Goal: Task Accomplishment & Management: Complete application form

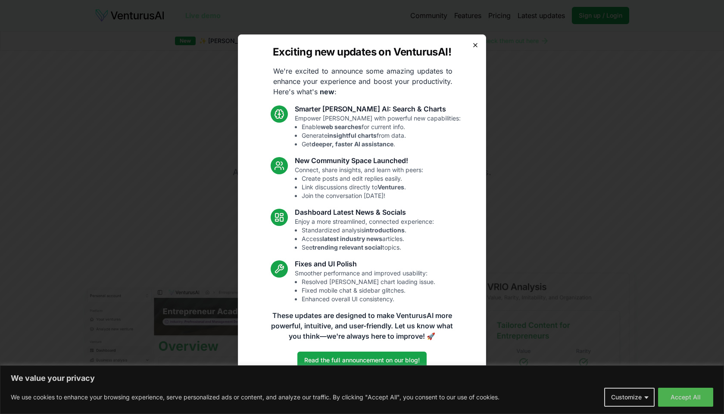
click at [473, 47] on icon "button" at bounding box center [475, 45] width 7 height 7
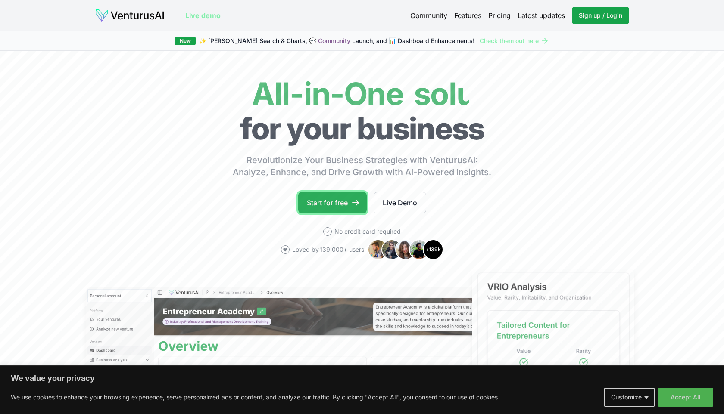
click at [345, 197] on link "Start for free" at bounding box center [332, 203] width 68 height 22
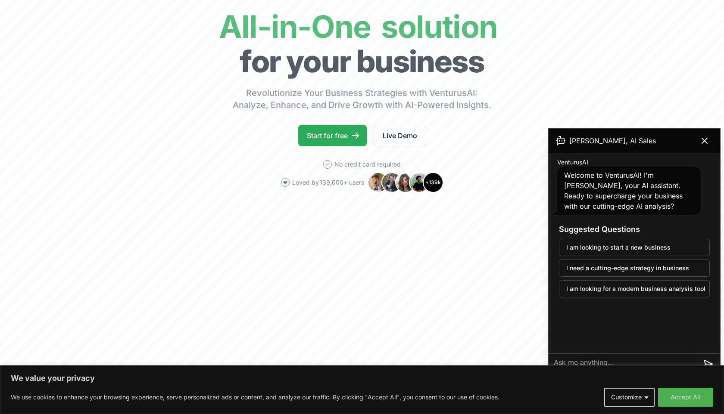
scroll to position [49, 0]
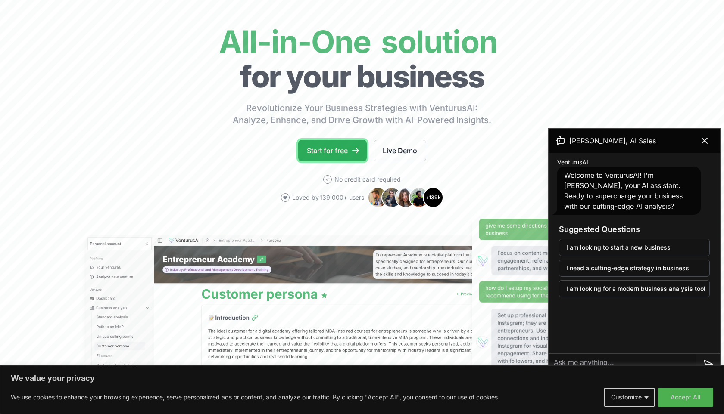
click at [334, 145] on link "Start for free" at bounding box center [332, 151] width 68 height 22
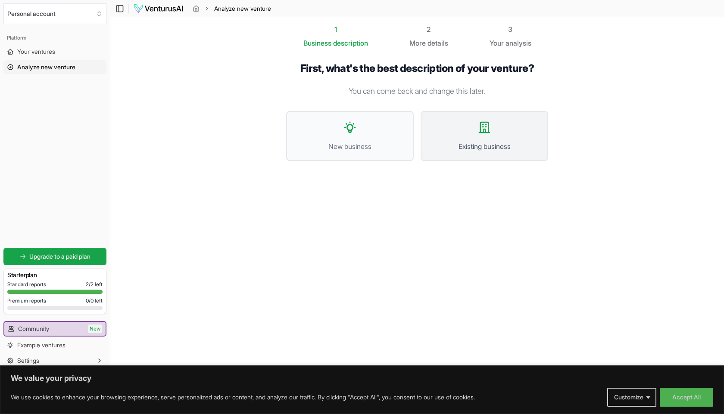
click at [452, 139] on button "Existing business" at bounding box center [484, 136] width 128 height 50
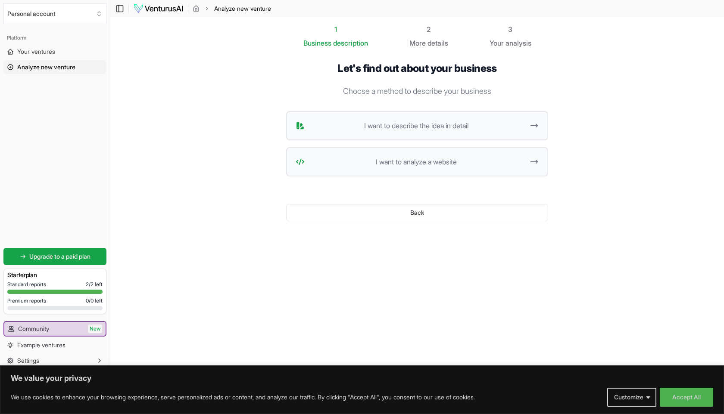
drag, startPoint x: 455, startPoint y: 128, endPoint x: 471, endPoint y: 190, distance: 64.9
click at [471, 190] on div "Let's find out about your business Choose a method to describe your business I …" at bounding box center [417, 148] width 262 height 173
click at [469, 171] on button "I want to analyze a website" at bounding box center [417, 161] width 262 height 29
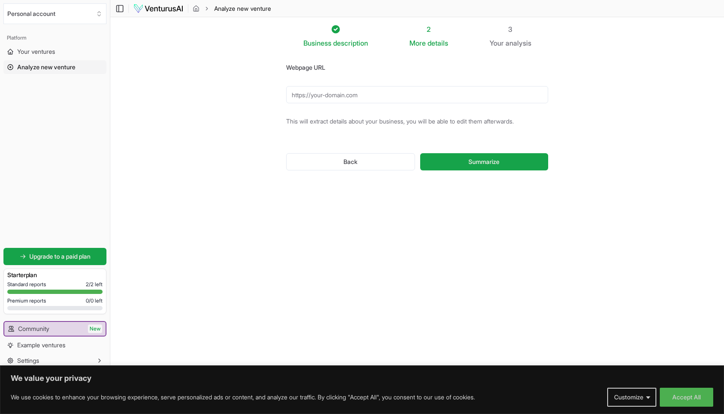
click at [408, 96] on input "Webpage URL" at bounding box center [417, 94] width 262 height 17
click at [339, 100] on input "[DOMAIN_NAME]" at bounding box center [417, 94] width 262 height 17
paste input "[URL][DOMAIN_NAME]"
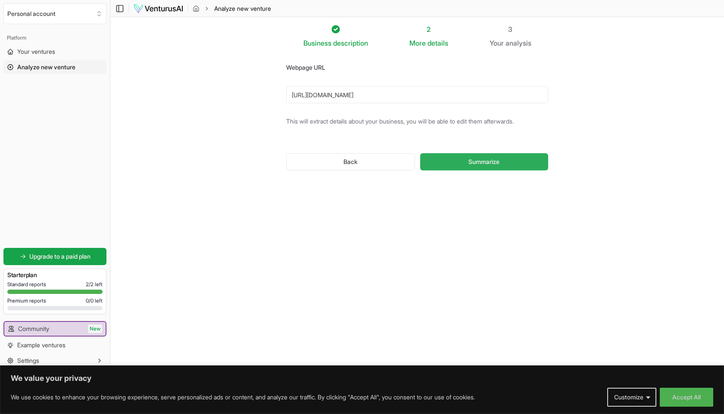
type input "[URL][DOMAIN_NAME]"
click at [455, 168] on button "Summarize" at bounding box center [484, 161] width 128 height 17
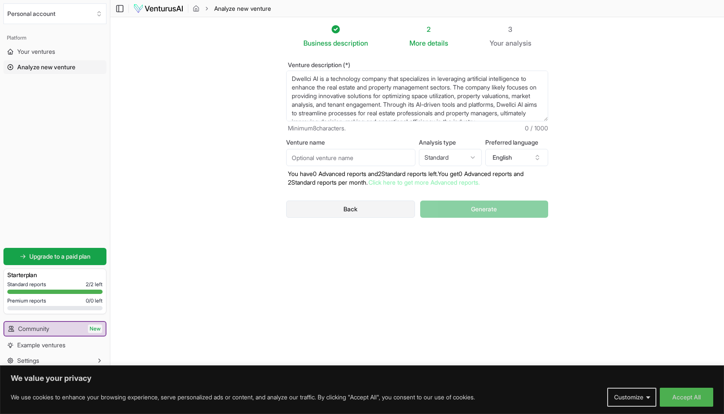
click at [376, 206] on button "Back" at bounding box center [350, 209] width 129 height 17
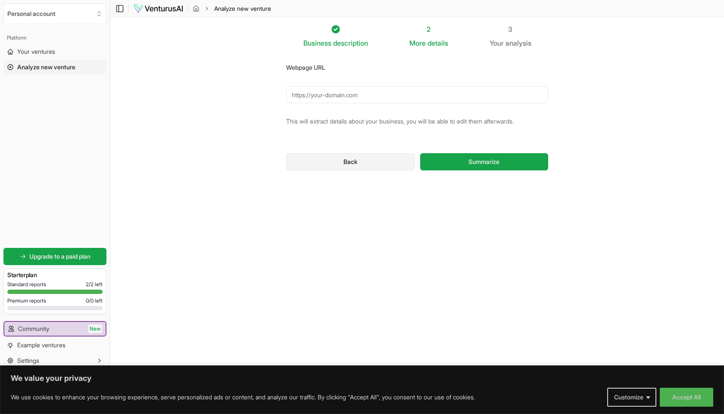
click at [371, 155] on button "Back" at bounding box center [350, 161] width 129 height 17
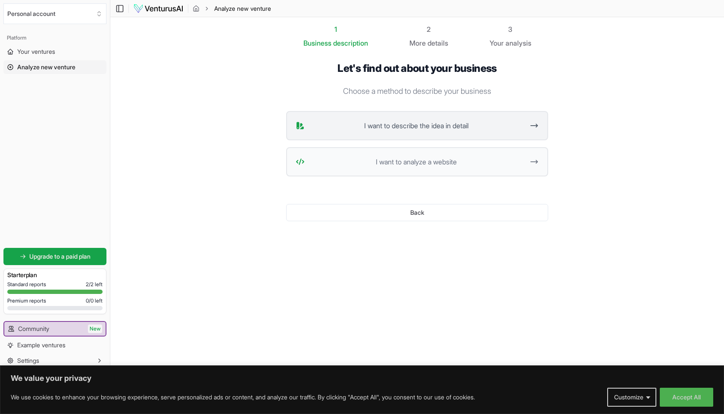
click at [374, 117] on button "I want to describe the idea in detail" at bounding box center [417, 125] width 262 height 29
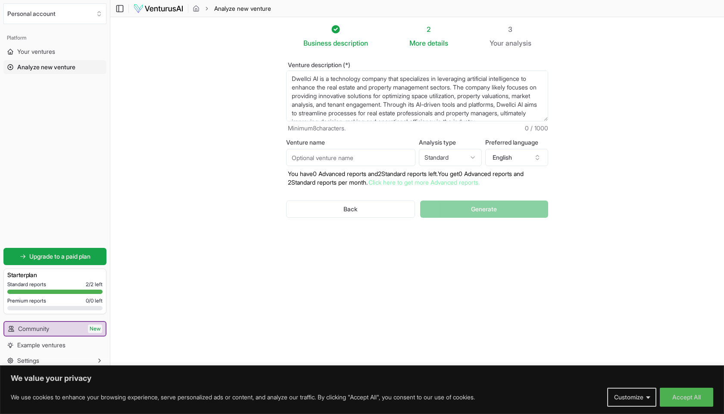
click at [428, 90] on textarea "Dwellci AI is a technology company that specializes in leveraging artificial in…" at bounding box center [417, 96] width 262 height 51
click at [352, 90] on textarea "Dwellci AI is a technology company that specializes in leveraging artificial in…" at bounding box center [417, 96] width 262 height 51
paste textarea "is building an AI co-pilot for architects that takes a project brief (spaces ne…"
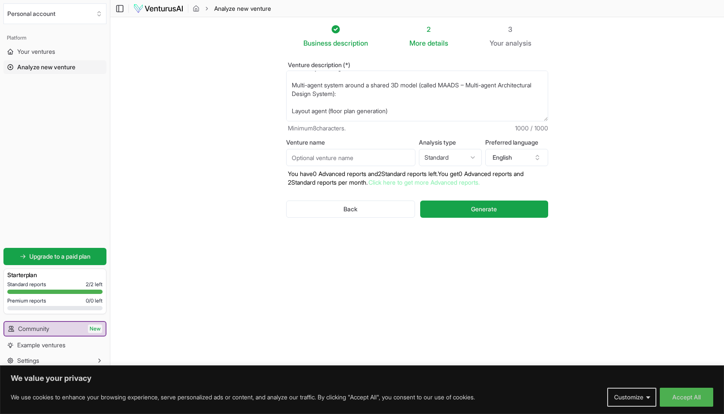
scroll to position [149, 0]
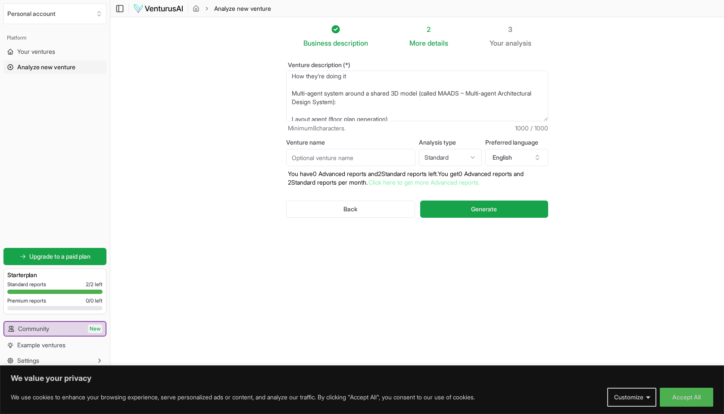
drag, startPoint x: 354, startPoint y: 116, endPoint x: 285, endPoint y: 114, distance: 69.0
click at [285, 114] on div "Venture description (*) Minimum 8 characters. 1000 / 1000 Venture name Analysis…" at bounding box center [416, 146] width 289 height 197
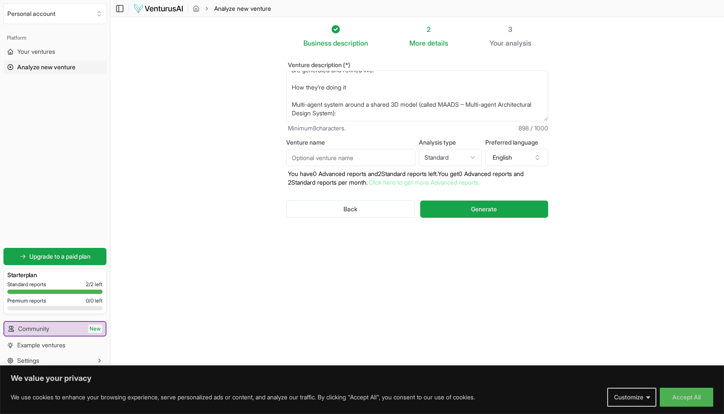
scroll to position [138, 0]
click at [320, 94] on textarea "Dwellci is building an AI co-pilot for architects that takes a project brief (s…" at bounding box center [417, 96] width 262 height 51
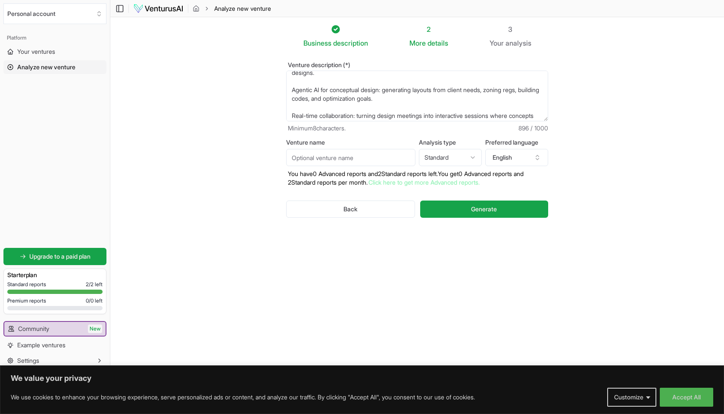
scroll to position [82, 0]
click at [300, 110] on textarea "Dwellci is building an AI co-pilot for architects that takes a project brief (s…" at bounding box center [417, 96] width 262 height 51
click at [316, 86] on textarea "Dwellci is building an AI co-pilot for architects that takes a project brief (s…" at bounding box center [417, 96] width 262 height 51
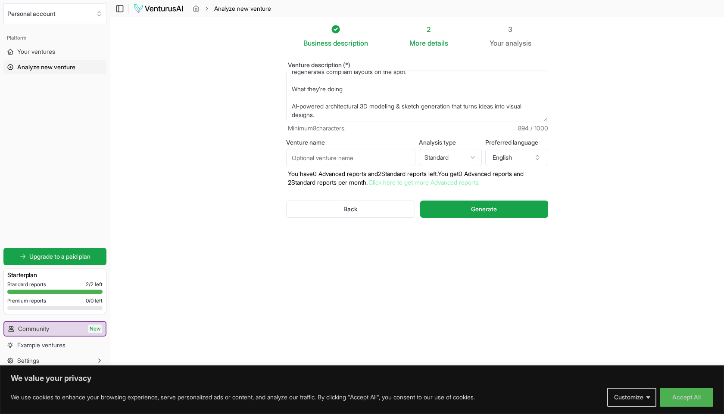
scroll to position [41, 0]
click at [330, 97] on textarea "Dwellci is building an AI co-pilot for architects that takes a project brief (s…" at bounding box center [417, 96] width 262 height 51
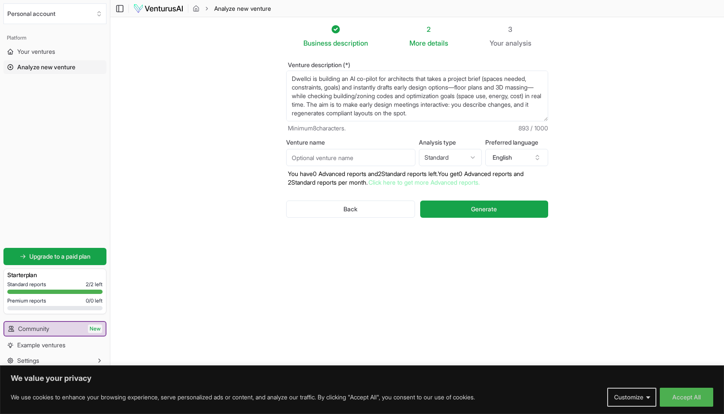
scroll to position [103, 0]
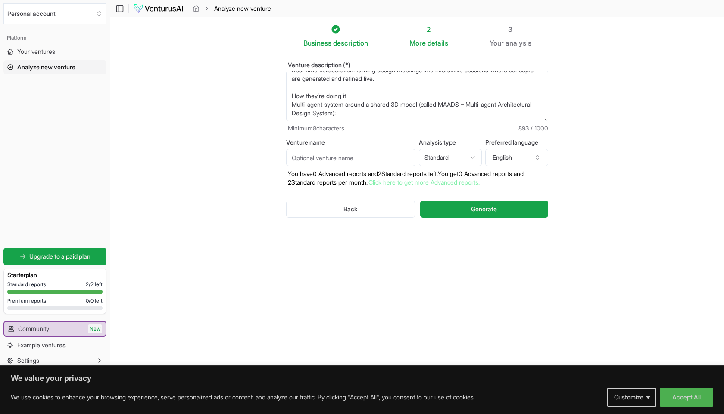
click at [412, 116] on textarea "Dwellci is building an AI co-pilot for architects that takes a project brief (s…" at bounding box center [417, 96] width 262 height 51
paste textarea "Agentic orchestration: supervisor coordinates specialized agents, regenerating …"
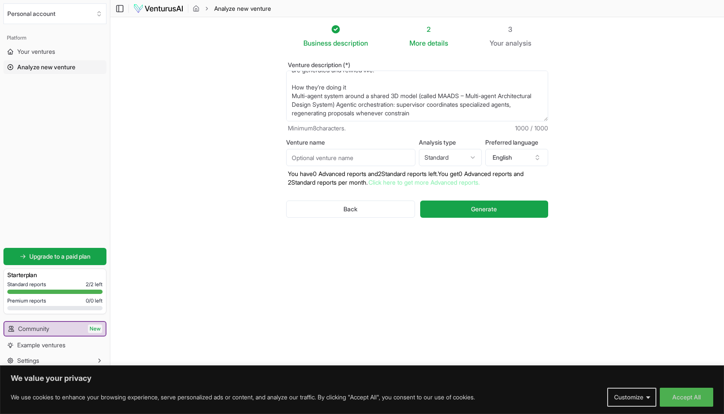
scroll to position [111, 0]
click at [436, 115] on textarea "Dwellci is building an AI co-pilot for architects that takes a project brief (s…" at bounding box center [417, 96] width 262 height 51
click at [408, 116] on textarea "Dwellci is building an AI co-pilot for architects that takes a project brief (s…" at bounding box center [417, 96] width 262 height 51
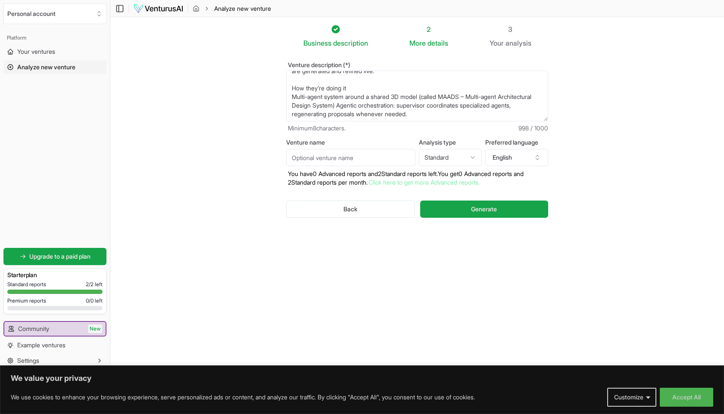
click at [425, 116] on textarea "Dwellci is building an AI co-pilot for architects that takes a project brief (s…" at bounding box center [417, 96] width 262 height 51
drag, startPoint x: 424, startPoint y: 98, endPoint x: 376, endPoint y: 108, distance: 48.8
click at [376, 108] on textarea "Dwellci is building an AI co-pilot for architects that takes a project brief (s…" at bounding box center [417, 96] width 262 height 51
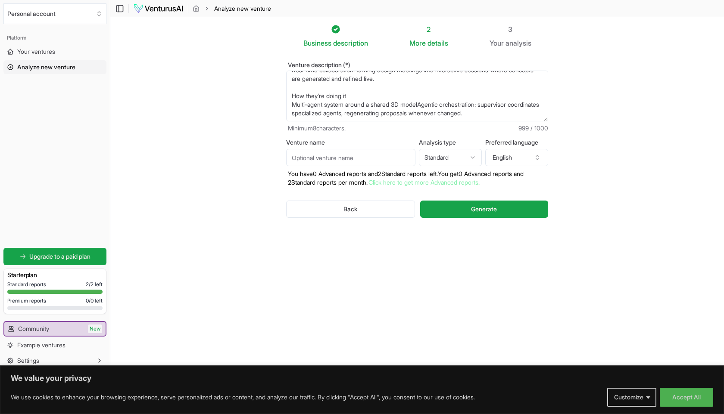
scroll to position [103, 0]
drag, startPoint x: 518, startPoint y: 115, endPoint x: 428, endPoint y: 108, distance: 90.3
click at [428, 108] on textarea "Dwellci is building an AI co-pilot for architects that takes a project brief (s…" at bounding box center [417, 96] width 262 height 51
paste textarea "onstraints change. End-to-end flow (as inferred from MVP work):"
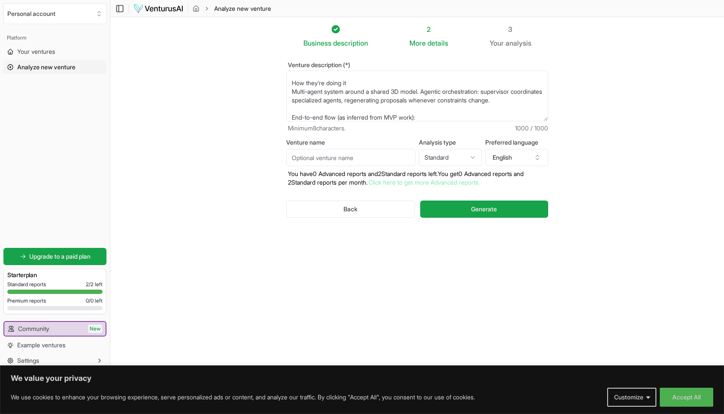
click at [408, 111] on textarea "Dwellci is building an AI co-pilot for architects that takes a project brief (s…" at bounding box center [417, 96] width 262 height 51
drag, startPoint x: 433, startPoint y: 115, endPoint x: 288, endPoint y: 115, distance: 145.2
click at [288, 115] on textarea "Dwellci is building an AI co-pilot for architects that takes a project brief (s…" at bounding box center [417, 96] width 262 height 51
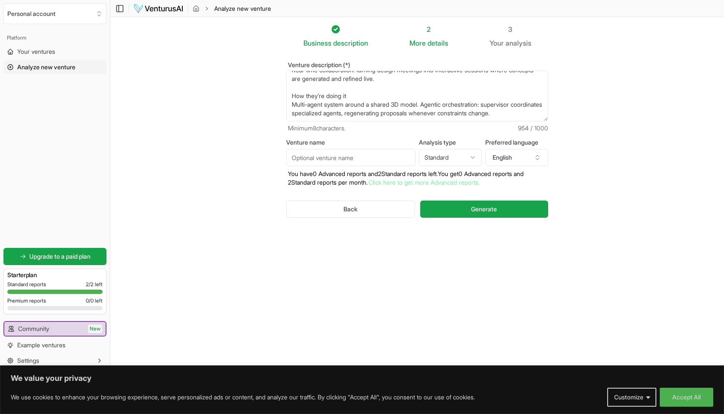
scroll to position [0, 0]
paste textarea "project brief → constraints (program + codes)"
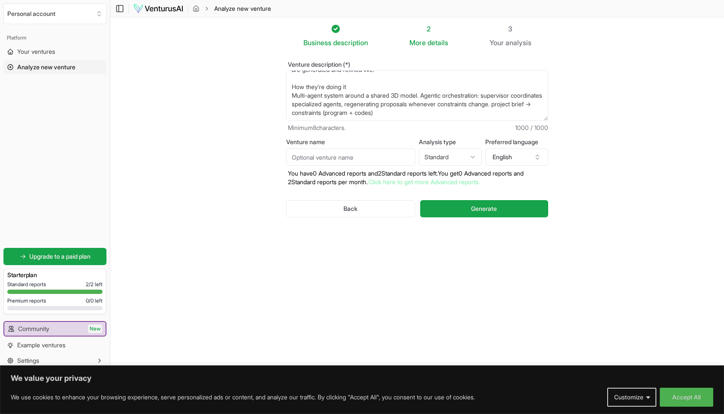
drag, startPoint x: 469, startPoint y: 111, endPoint x: 277, endPoint y: 115, distance: 191.7
click at [277, 115] on div "Venture description (*) Minimum 8 characters. 1000 / 1000 Venture name Analysis…" at bounding box center [416, 146] width 289 height 197
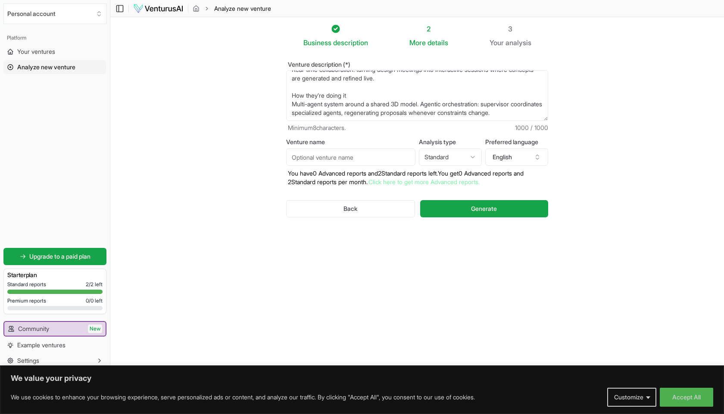
scroll to position [103, 0]
type textarea "Dwellci is building an AI co-pilot for architects that takes a project brief (s…"
click at [364, 160] on input "Venture name" at bounding box center [350, 157] width 129 height 17
type input "Dwellci"
click at [455, 152] on html "We value your privacy We use cookies to enhance your browsing experience, serve…" at bounding box center [362, 207] width 724 height 414
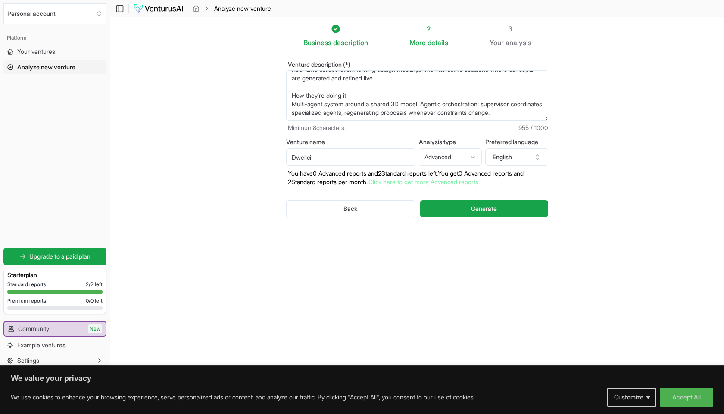
click at [463, 159] on html "We value your privacy We use cookies to enhance your browsing experience, serve…" at bounding box center [362, 207] width 724 height 414
select select "standard"
click at [533, 158] on button "English" at bounding box center [516, 157] width 63 height 17
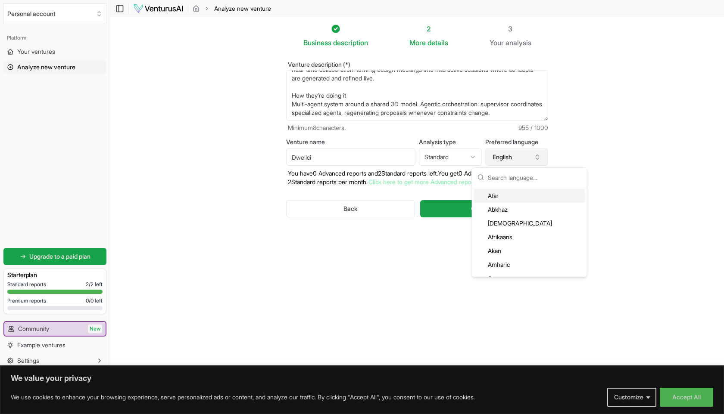
click at [533, 158] on button "English" at bounding box center [516, 157] width 63 height 17
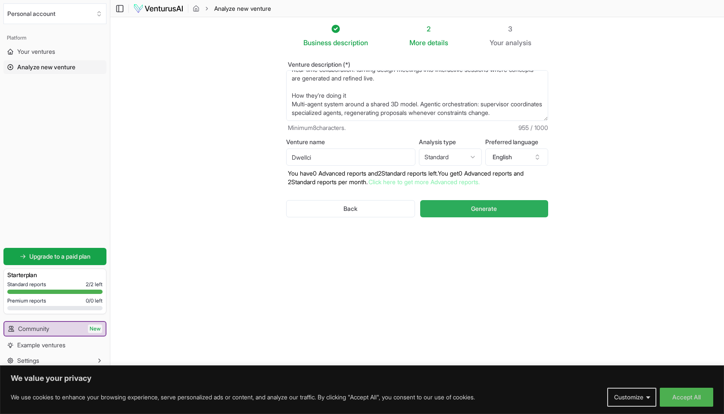
click at [448, 208] on button "Generate" at bounding box center [484, 208] width 128 height 17
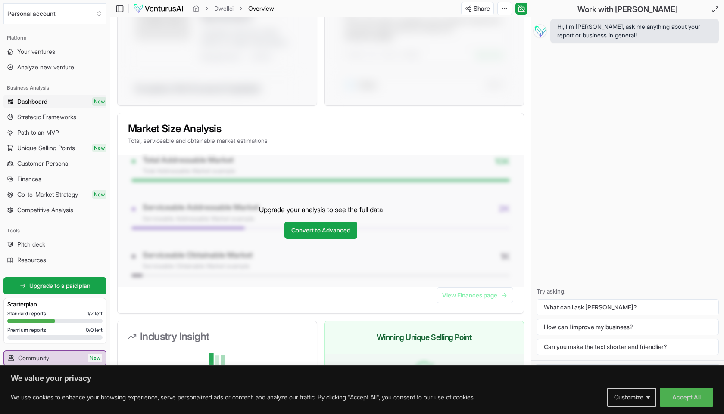
scroll to position [698, 0]
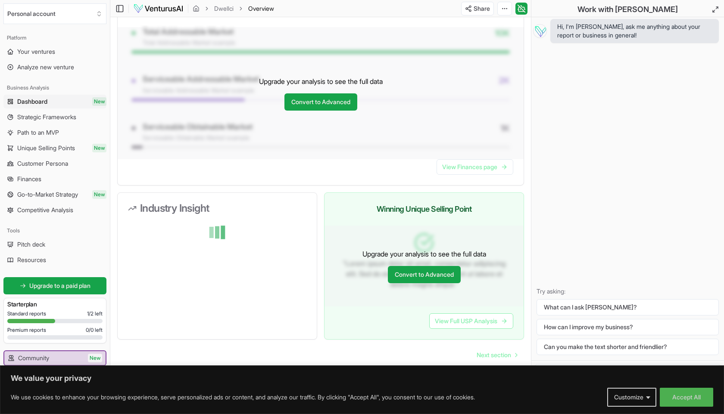
click at [285, 238] on div at bounding box center [217, 232] width 178 height 17
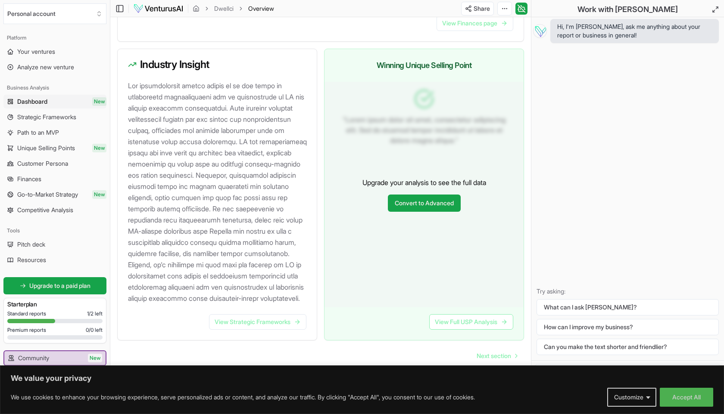
scroll to position [925, 0]
click at [653, 404] on button "Customize" at bounding box center [631, 397] width 49 height 19
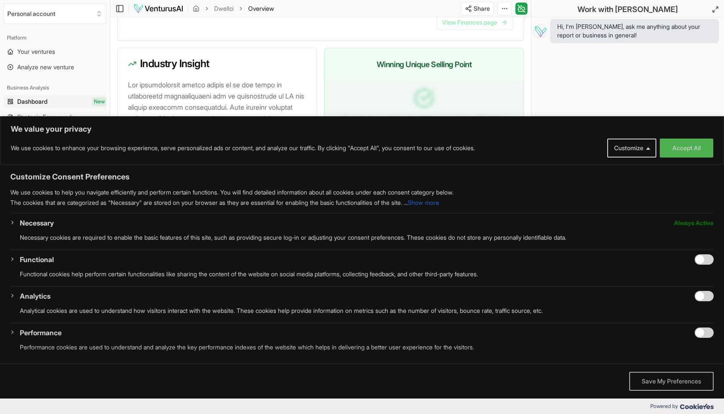
click at [675, 387] on button "Save My Preferences" at bounding box center [671, 381] width 84 height 19
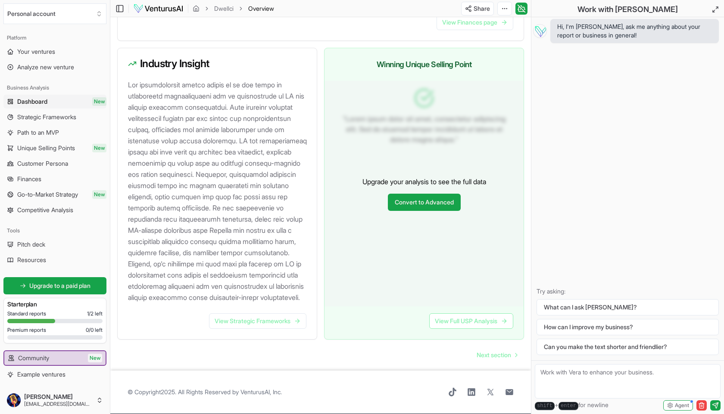
click at [664, 364] on form "shift + enter for newline Agent" at bounding box center [627, 388] width 193 height 54
click at [656, 380] on textarea at bounding box center [628, 381] width 186 height 34
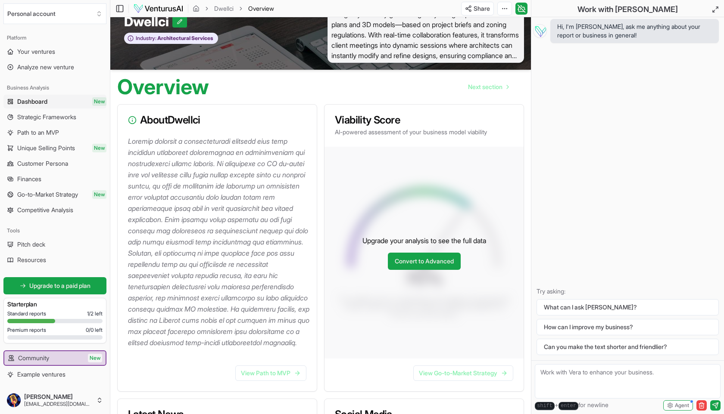
scroll to position [0, 0]
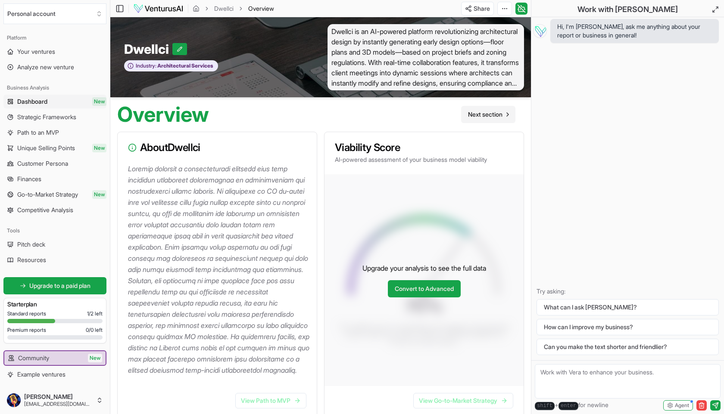
click at [485, 115] on span "Next section" at bounding box center [485, 114] width 34 height 9
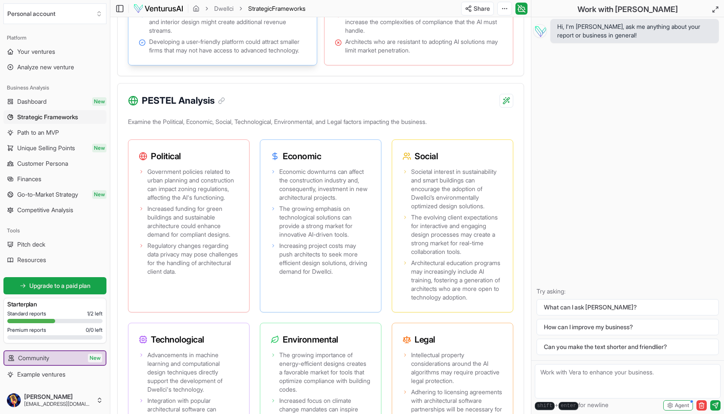
scroll to position [846, 0]
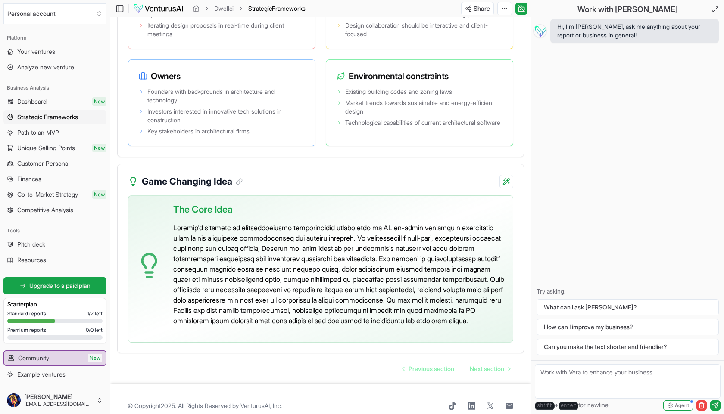
scroll to position [2118, 0]
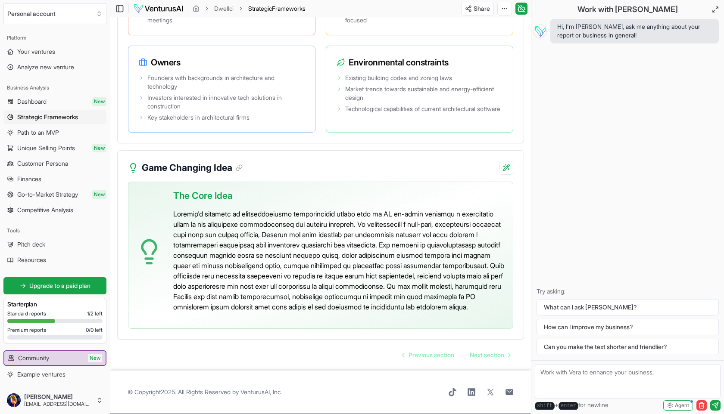
click at [646, 386] on textarea at bounding box center [628, 381] width 186 height 34
type textarea "Is this business idea a good business idea? Is it enough to be successful?"
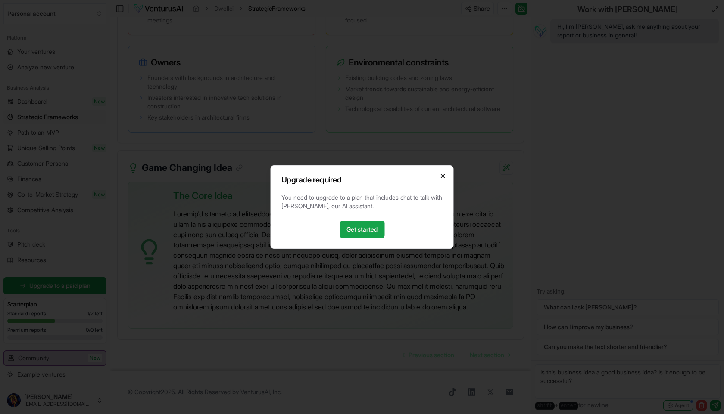
click at [445, 177] on icon "button" at bounding box center [442, 176] width 7 height 7
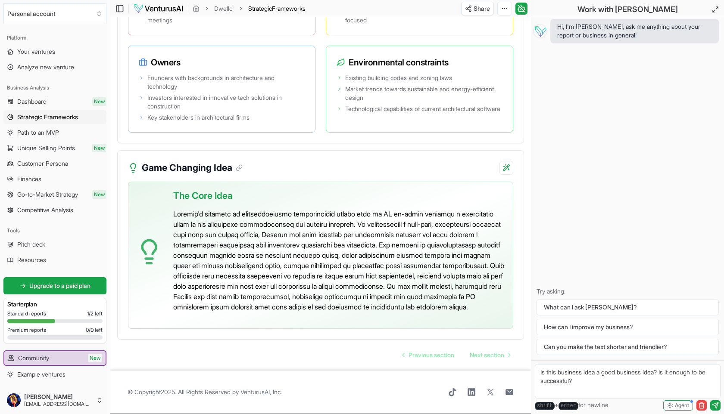
click at [599, 380] on textarea "Is this business idea a good business idea? Is it enough to be successful?" at bounding box center [628, 381] width 186 height 34
click at [488, 352] on span "Next section" at bounding box center [487, 355] width 34 height 9
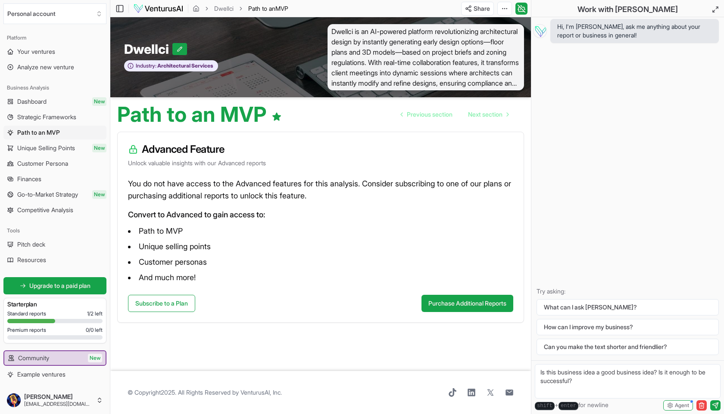
scroll to position [0, 0]
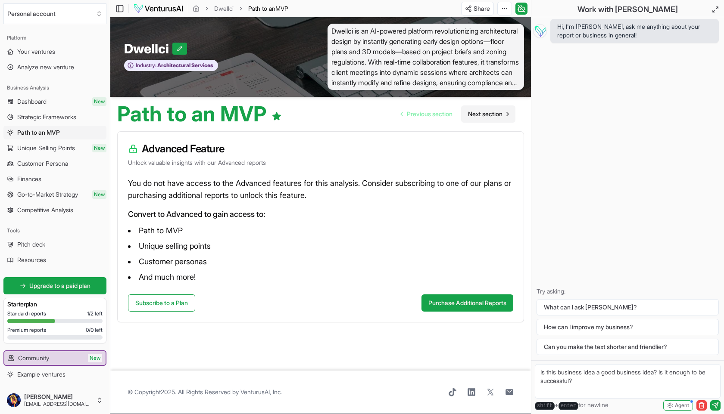
click at [489, 107] on link "Next section" at bounding box center [488, 114] width 54 height 17
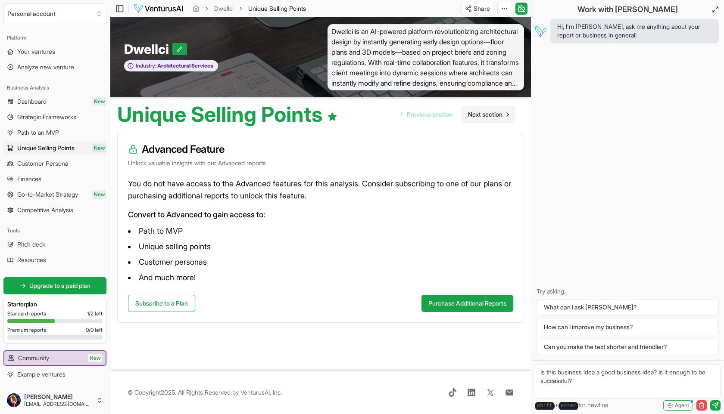
click at [489, 107] on link "Next section" at bounding box center [488, 114] width 54 height 17
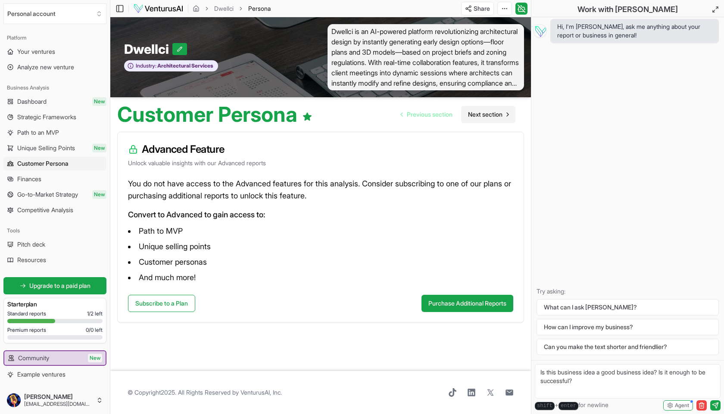
click at [489, 107] on link "Next section" at bounding box center [488, 114] width 54 height 17
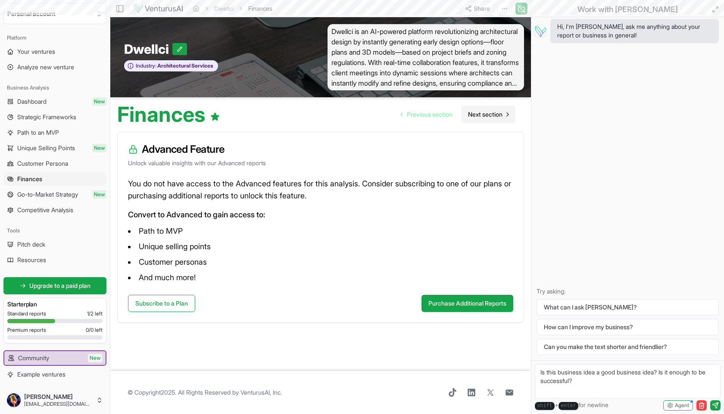
click at [489, 107] on link "Next section" at bounding box center [488, 114] width 54 height 17
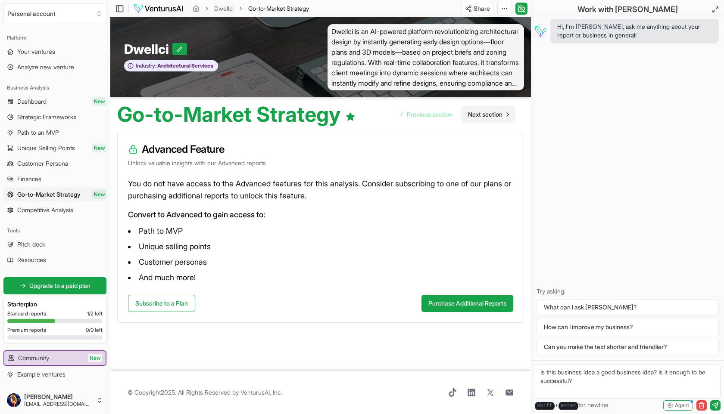
click at [489, 107] on link "Next section" at bounding box center [488, 114] width 54 height 17
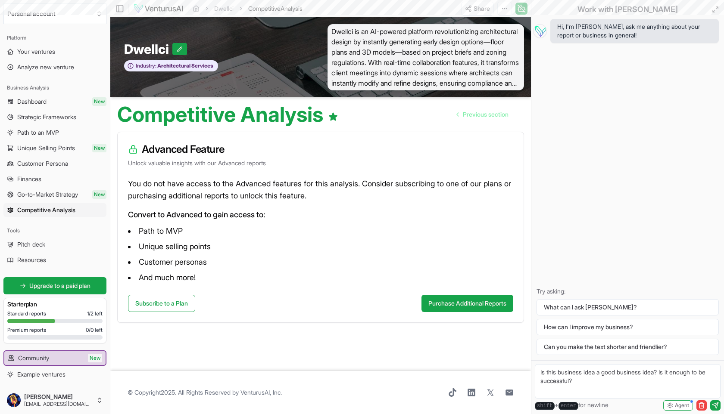
click at [489, 107] on link "Previous section" at bounding box center [482, 114] width 65 height 17
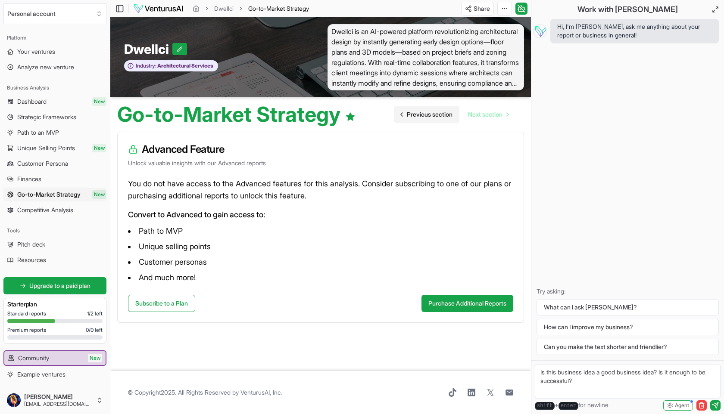
click at [451, 118] on link "Previous section" at bounding box center [426, 114] width 65 height 17
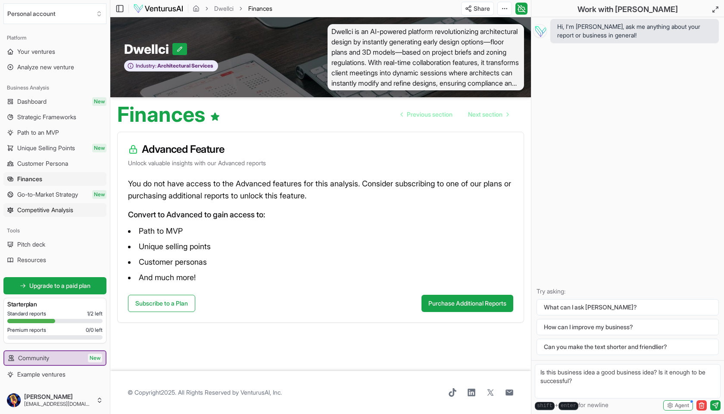
click at [62, 211] on span "Competitive Analysis" at bounding box center [45, 210] width 56 height 9
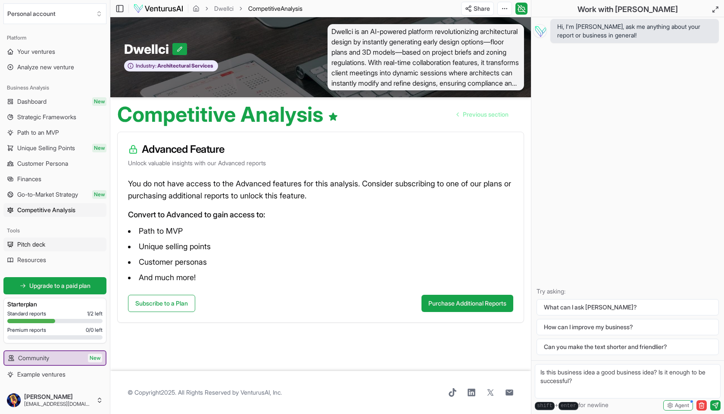
click at [52, 243] on link "Pitch deck" at bounding box center [54, 245] width 103 height 14
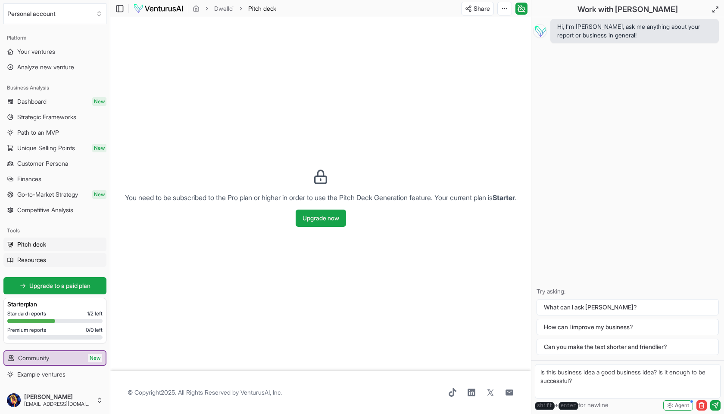
click at [56, 255] on link "Resources" at bounding box center [54, 260] width 103 height 14
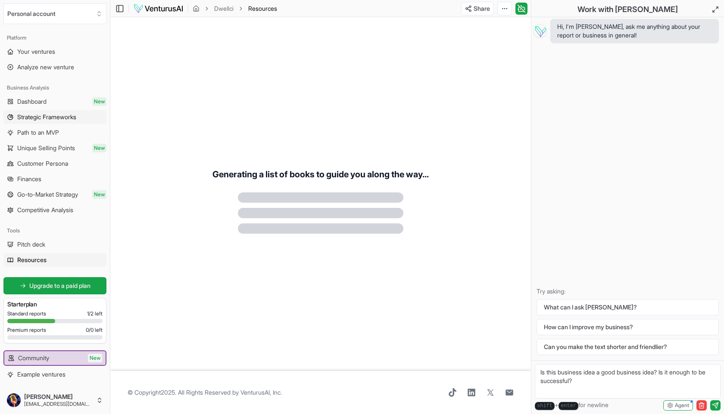
click at [66, 112] on link "Strategic Frameworks" at bounding box center [54, 117] width 103 height 14
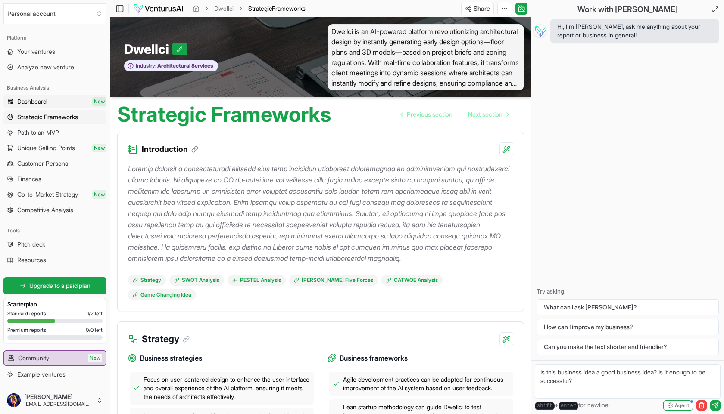
click at [94, 104] on span "New" at bounding box center [99, 101] width 14 height 9
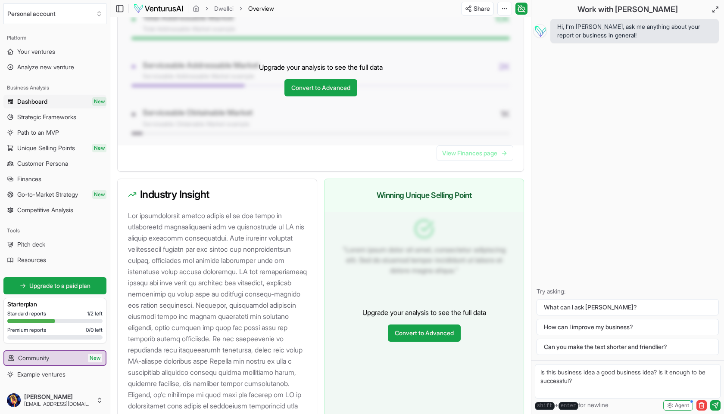
scroll to position [925, 0]
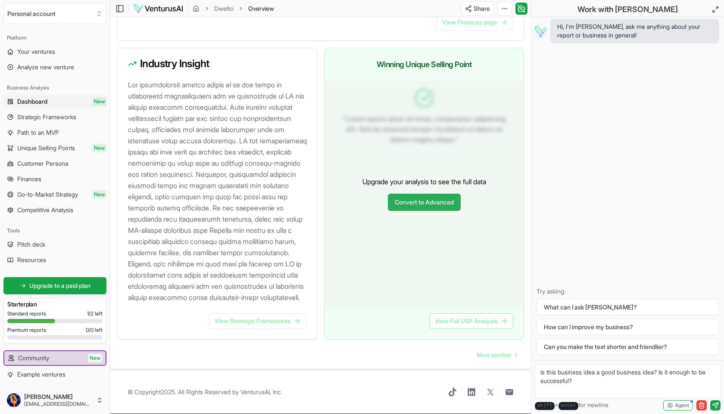
click at [435, 202] on link "Convert to Advanced" at bounding box center [424, 202] width 73 height 17
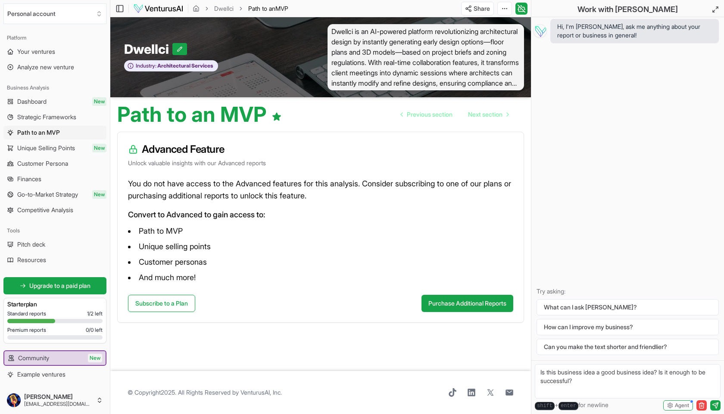
drag, startPoint x: 493, startPoint y: 306, endPoint x: 364, endPoint y: 376, distance: 147.2
click at [364, 376] on main "Toggle Sidebar Dwellci Path to an MVP Share Toggle Chat Sidebar Dwellci Path to…" at bounding box center [320, 207] width 420 height 414
click at [163, 305] on link "Subscribe to a Plan" at bounding box center [161, 303] width 67 height 17
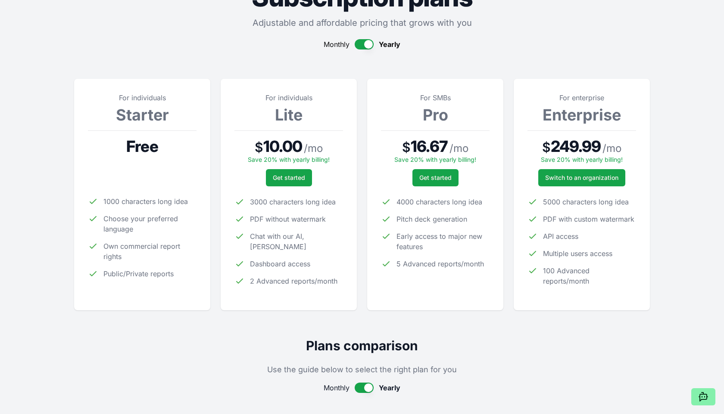
scroll to position [59, 0]
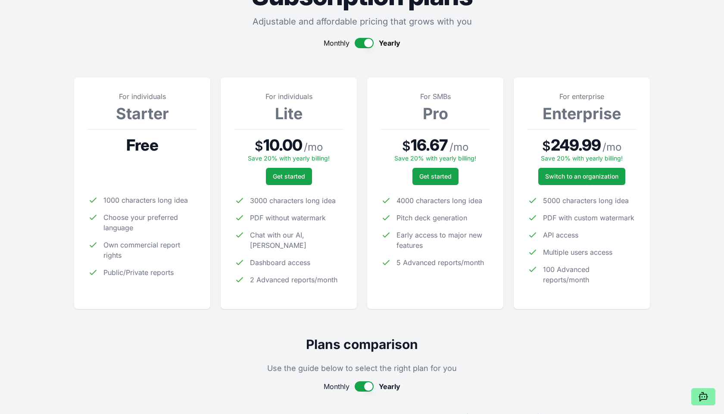
click at [367, 44] on button "button" at bounding box center [364, 43] width 19 height 10
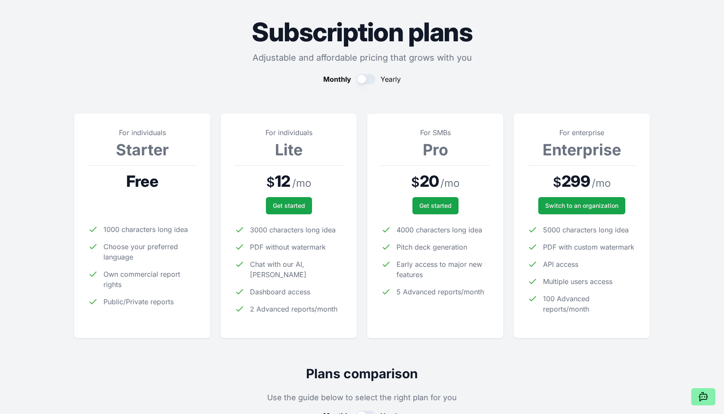
scroll to position [215, 0]
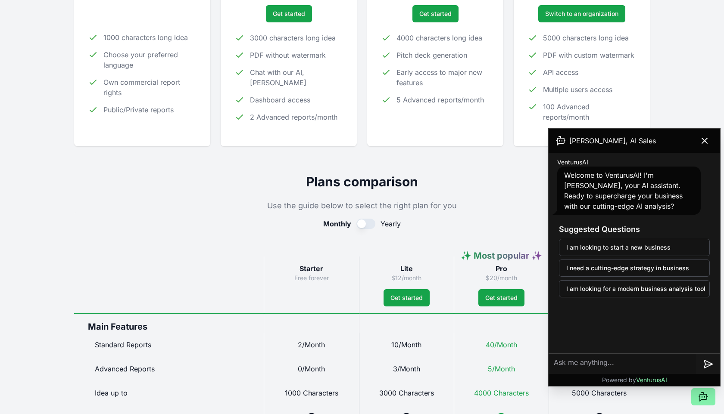
click at [369, 222] on button "button" at bounding box center [365, 224] width 19 height 10
click at [369, 222] on button "button" at bounding box center [364, 224] width 19 height 10
click at [369, 222] on button "button" at bounding box center [365, 224] width 19 height 10
click at [369, 222] on button "button" at bounding box center [364, 224] width 19 height 10
click at [369, 222] on button "button" at bounding box center [365, 224] width 19 height 10
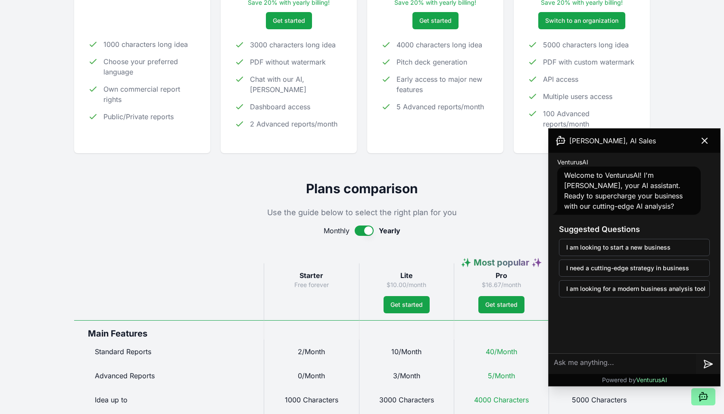
scroll to position [221, 0]
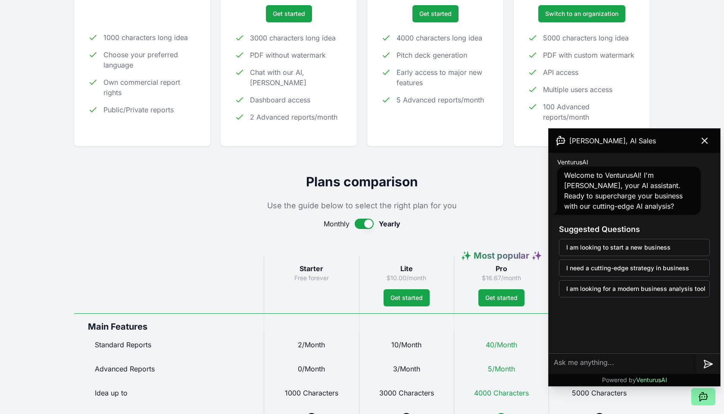
click at [369, 222] on button "button" at bounding box center [364, 224] width 19 height 10
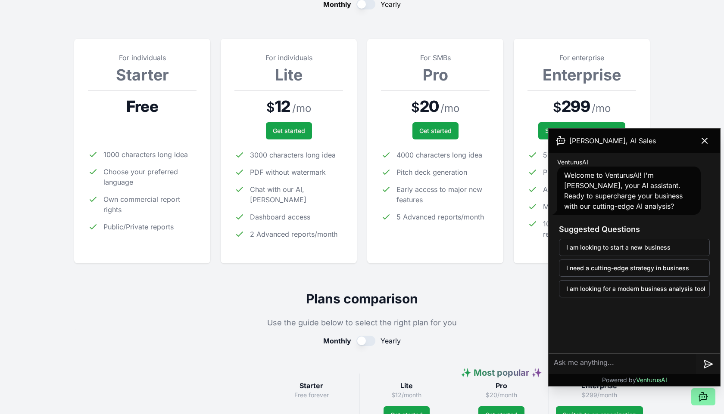
scroll to position [0, 0]
